Goal: Task Accomplishment & Management: Use online tool/utility

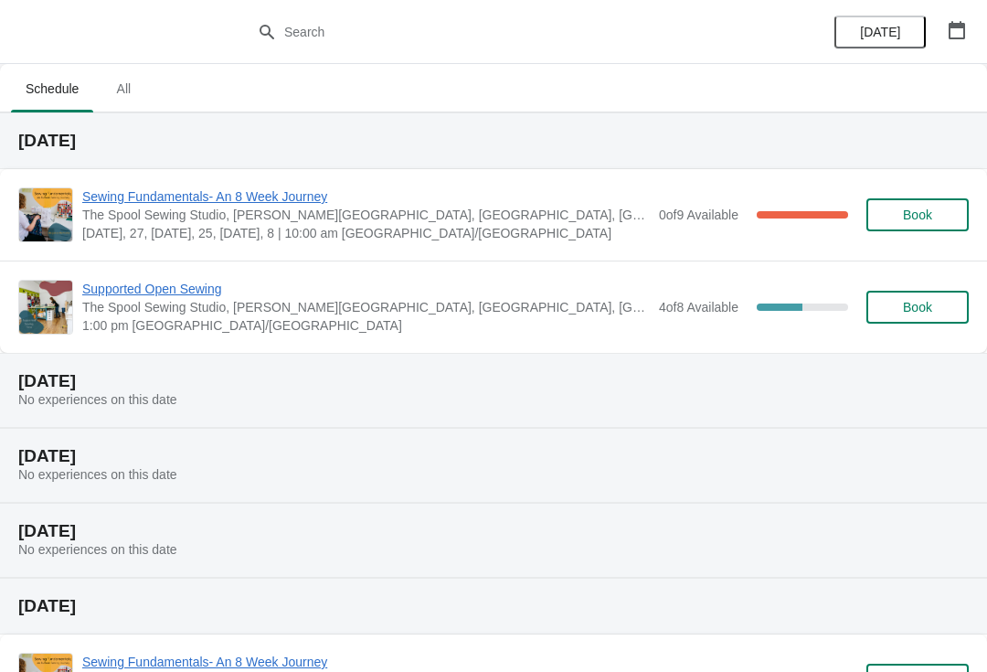
click at [268, 202] on span "Sewing Fundamentals- An 8 Week Journey" at bounding box center [366, 196] width 568 height 18
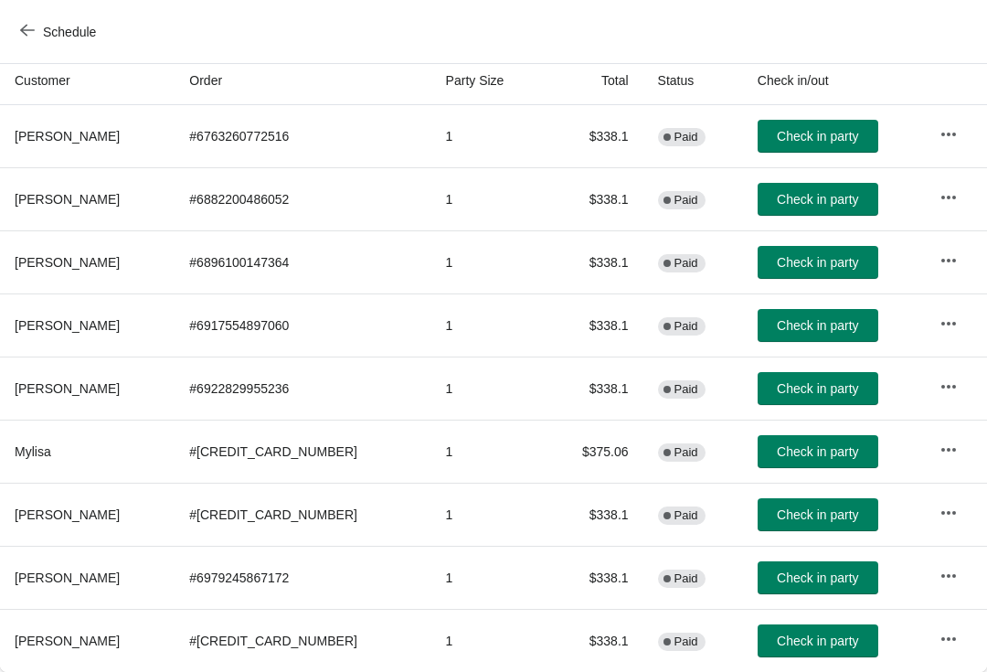
scroll to position [198, 1]
click at [94, 465] on th "Mylisa" at bounding box center [86, 451] width 175 height 63
click at [950, 452] on icon "button" at bounding box center [948, 450] width 18 height 18
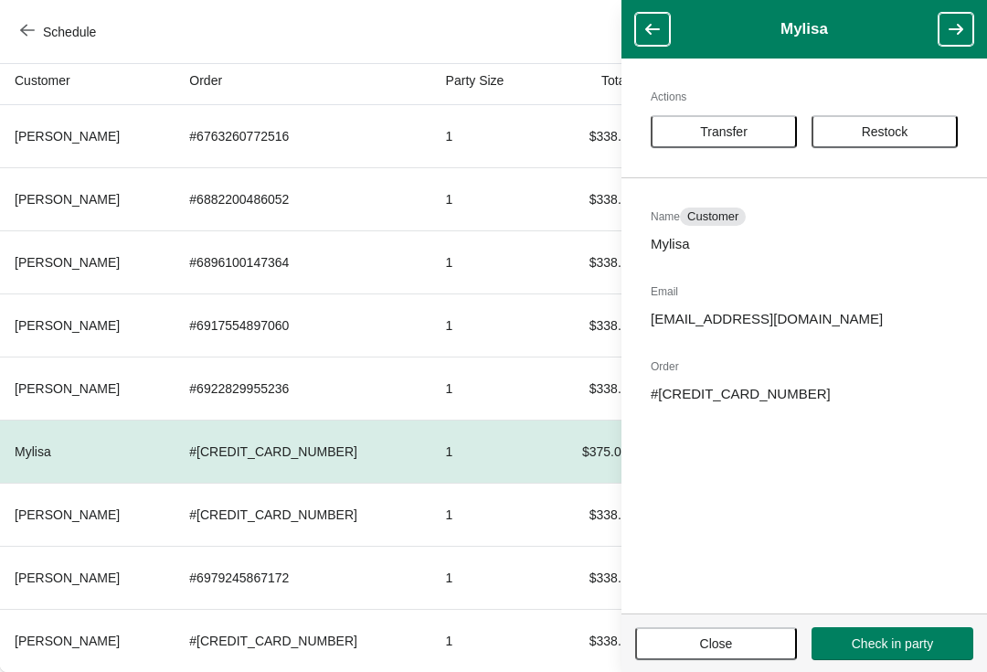
scroll to position [198, 0]
click at [545, 283] on td "$338.1" at bounding box center [594, 261] width 98 height 63
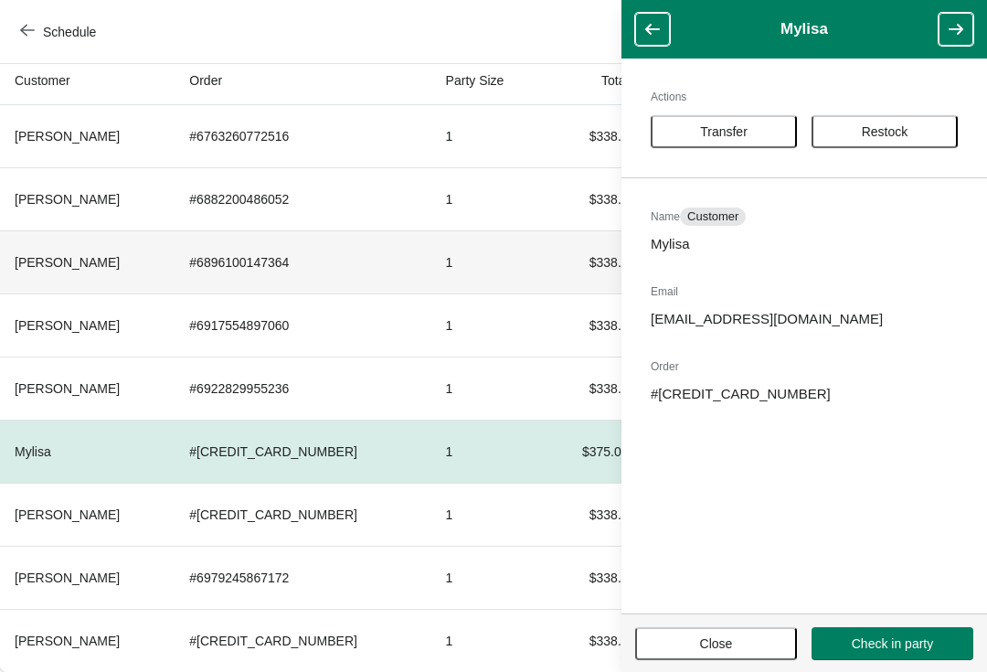
click at [545, 261] on td "$338.1" at bounding box center [594, 261] width 98 height 63
click at [740, 631] on button "Close" at bounding box center [716, 643] width 162 height 33
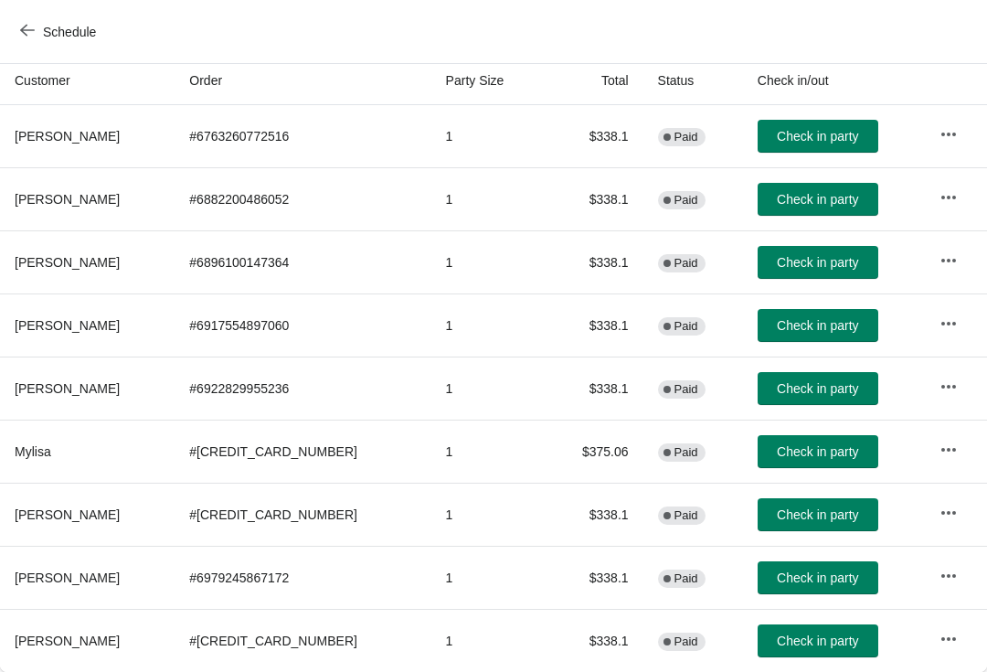
click at [806, 265] on span "Check in party" at bounding box center [817, 262] width 81 height 15
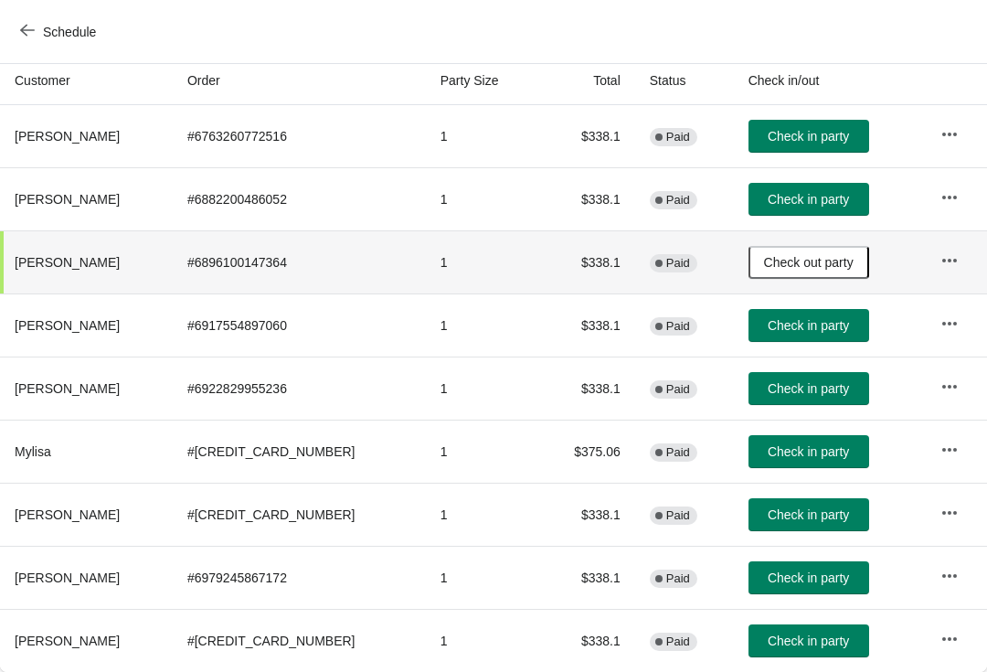
click at [813, 136] on span "Check in party" at bounding box center [808, 136] width 81 height 15
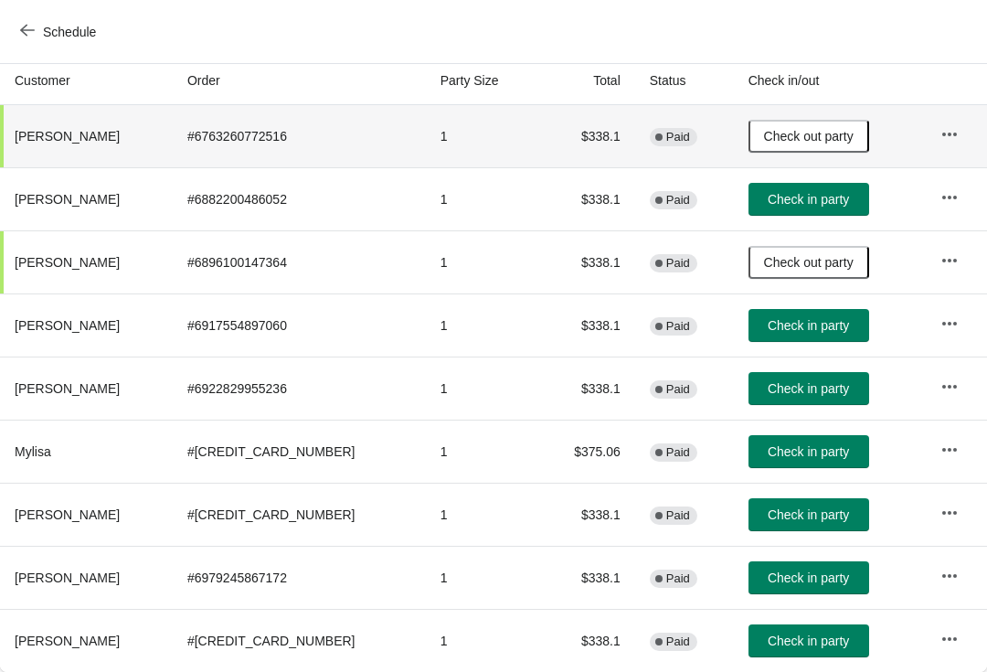
click at [816, 527] on button "Check in party" at bounding box center [809, 514] width 121 height 33
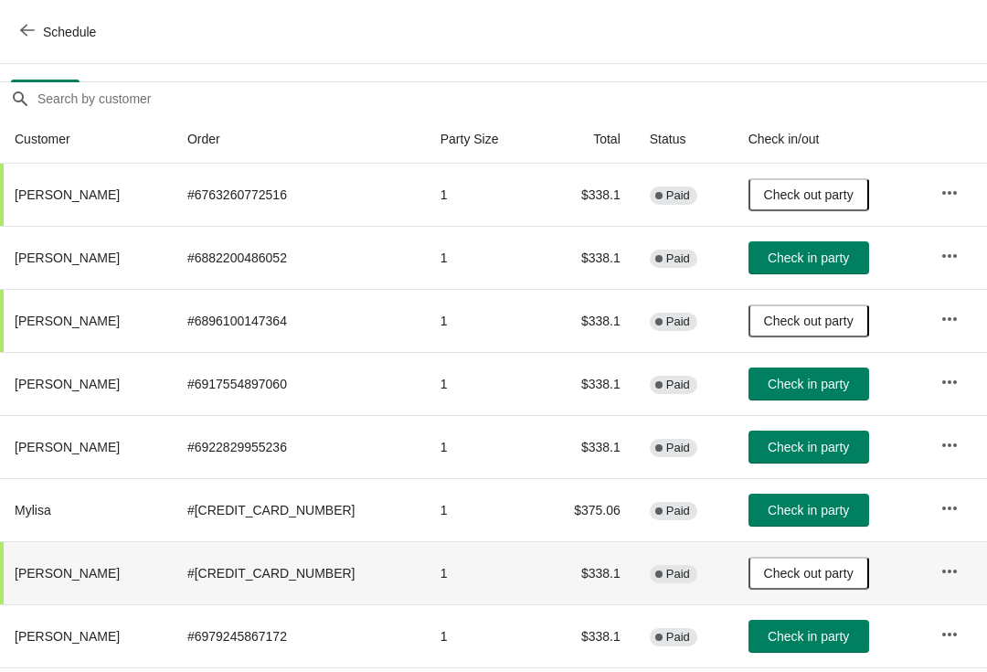
scroll to position [139, 0]
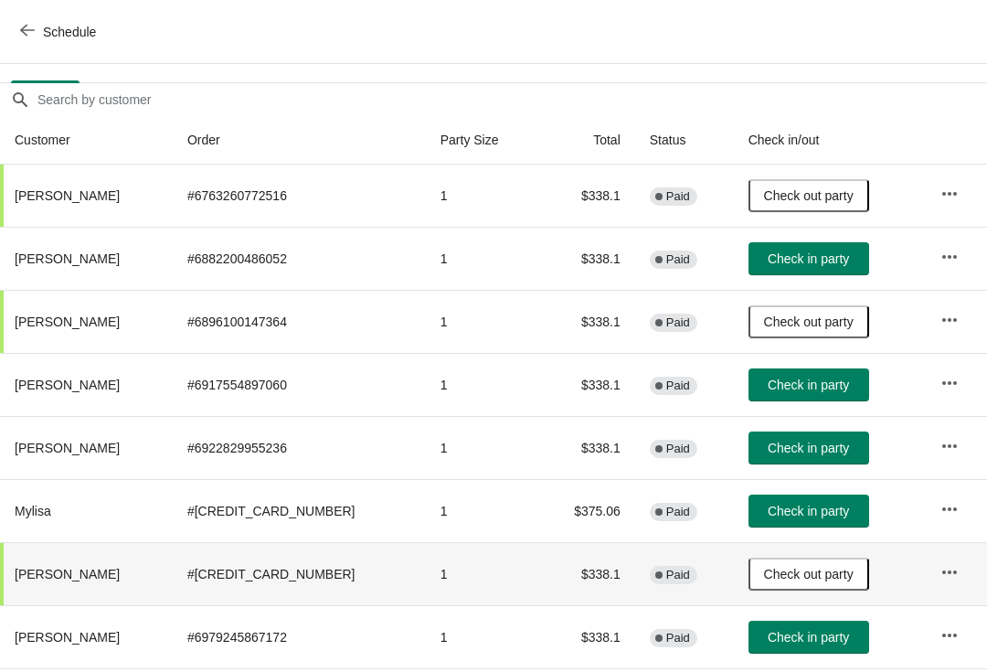
click at [822, 251] on span "Check in party" at bounding box center [808, 258] width 81 height 15
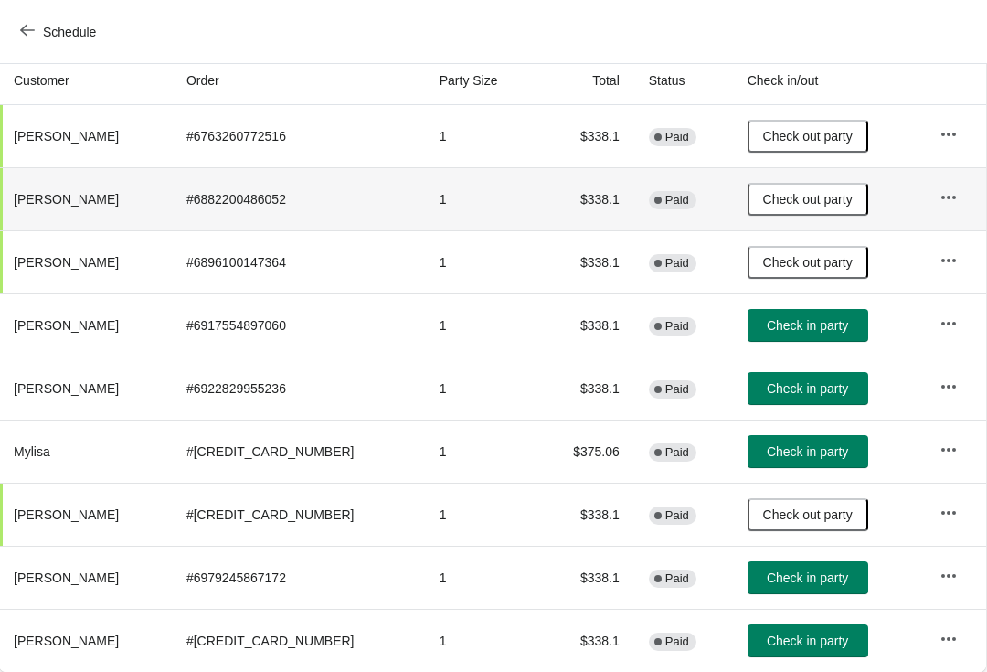
scroll to position [198, 1]
click at [816, 636] on span "Check in party" at bounding box center [807, 641] width 81 height 15
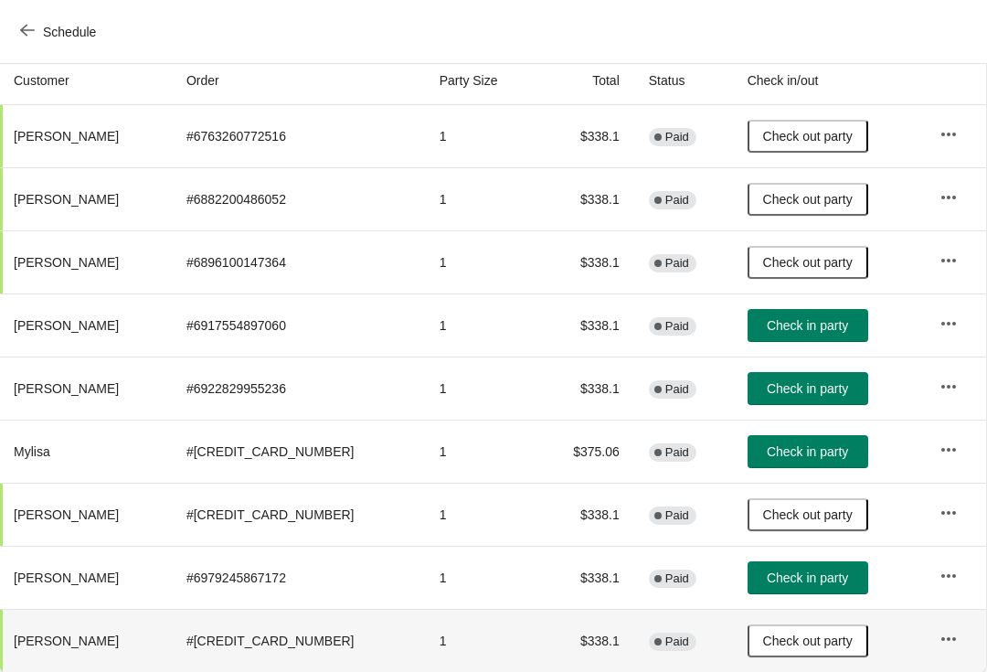
click at [807, 581] on span "Check in party" at bounding box center [807, 577] width 81 height 15
click at [305, 666] on td "# [CREDIT_CARD_NUMBER]" at bounding box center [298, 640] width 253 height 63
click at [806, 390] on span "Check in party" at bounding box center [807, 388] width 81 height 15
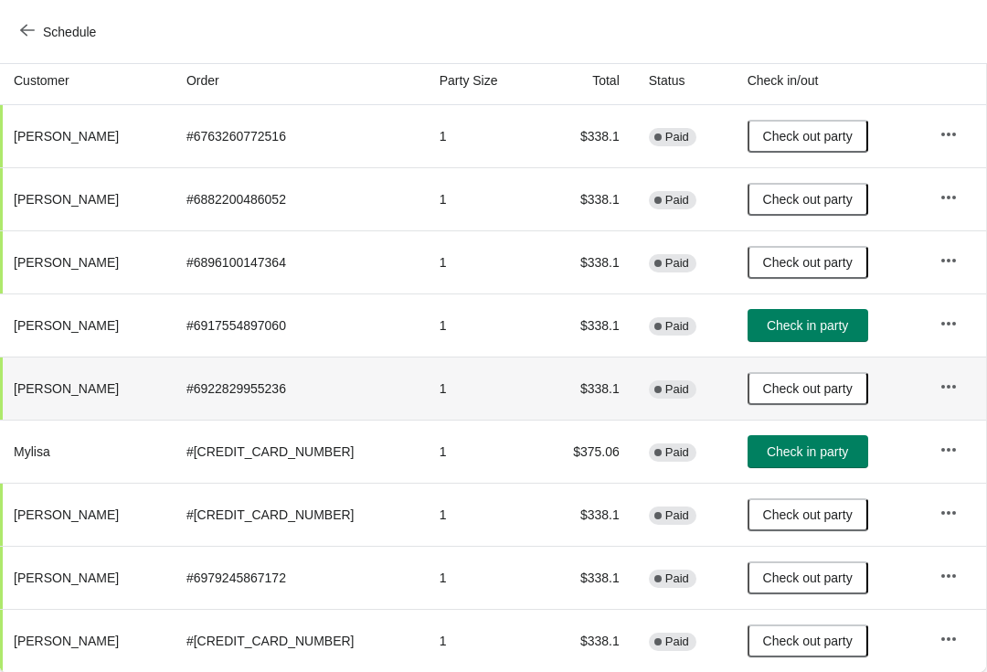
click at [816, 327] on span "Check in party" at bounding box center [807, 325] width 81 height 15
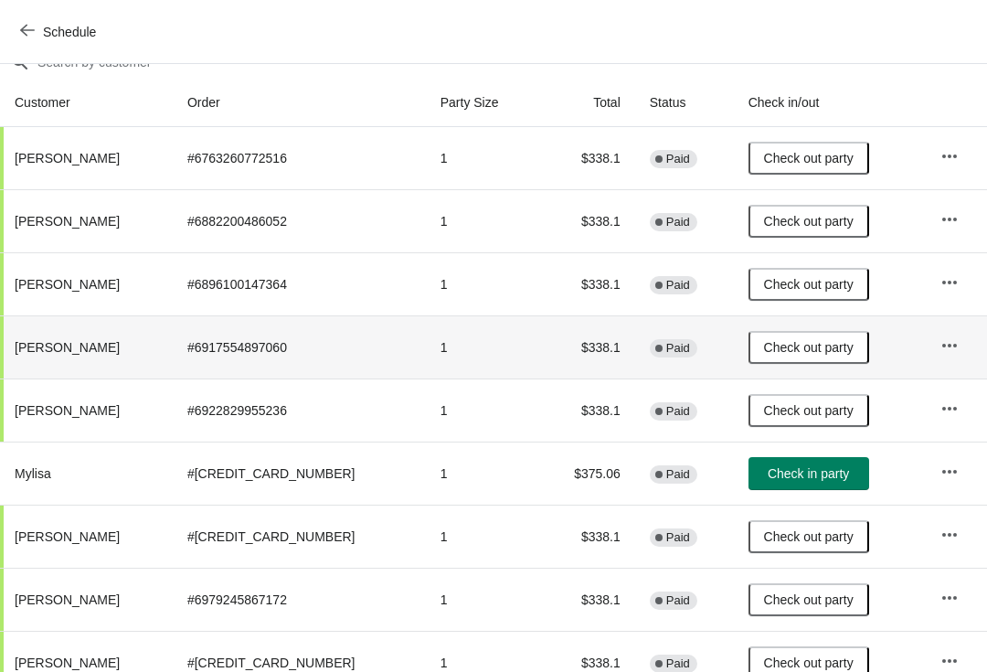
scroll to position [176, 0]
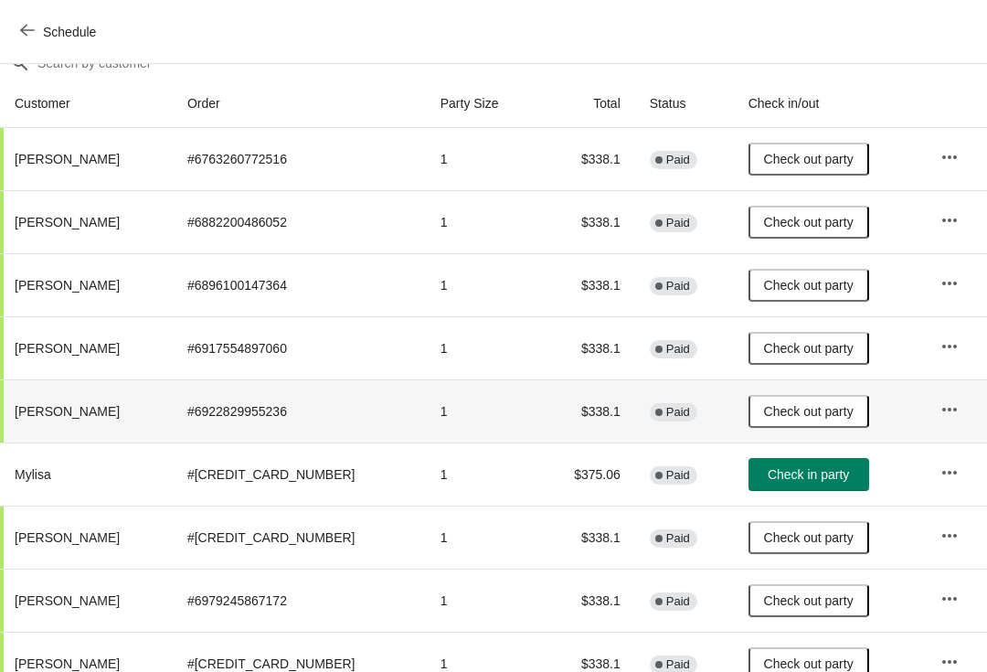
click at [971, 442] on td at bounding box center [956, 410] width 61 height 63
